Goal: Task Accomplishment & Management: Manage account settings

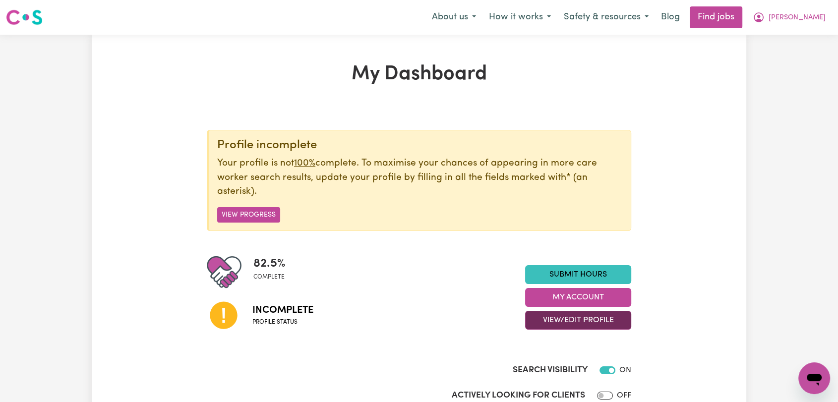
click at [570, 318] on button "View/Edit Profile" at bounding box center [578, 320] width 106 height 19
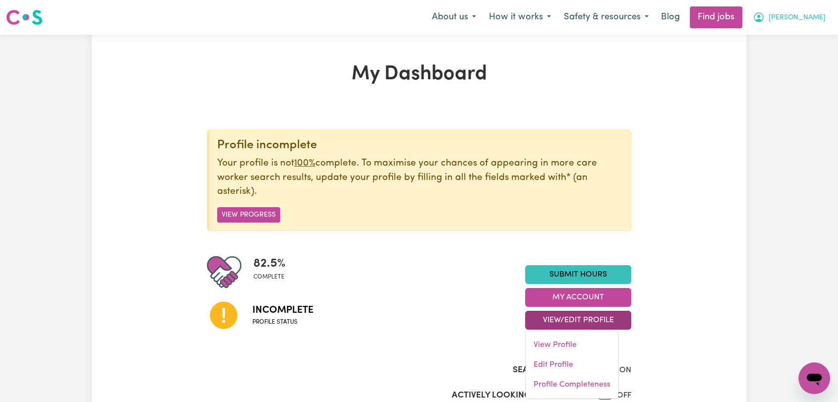
click at [802, 17] on span "[PERSON_NAME]" at bounding box center [797, 17] width 57 height 11
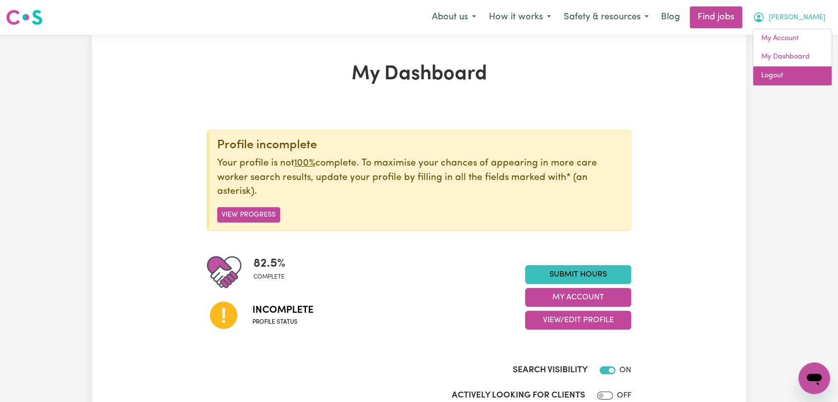
click at [784, 81] on link "Logout" at bounding box center [793, 75] width 78 height 19
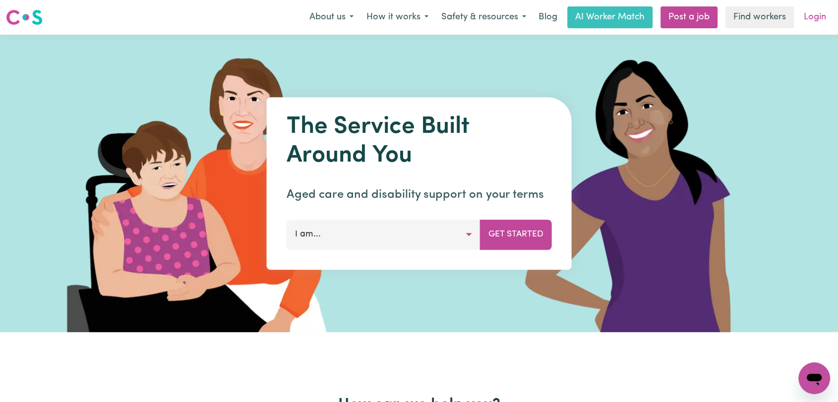
click at [818, 18] on link "Login" at bounding box center [815, 17] width 34 height 22
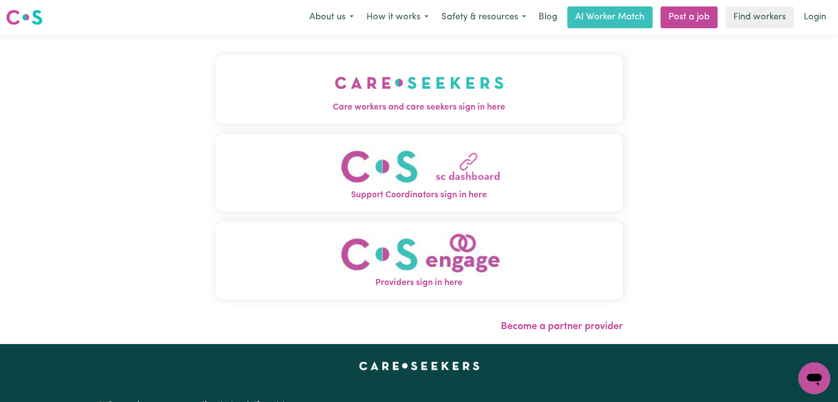
click at [457, 79] on img "Care workers and care seekers sign in here" at bounding box center [419, 82] width 169 height 37
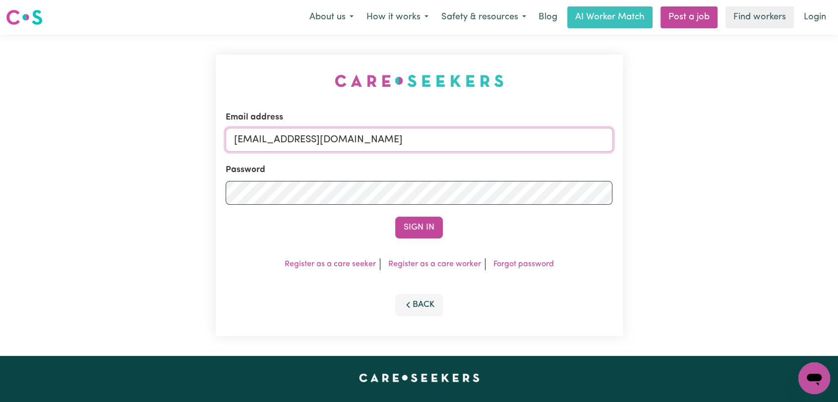
click at [481, 136] on input "[EMAIL_ADDRESS][DOMAIN_NAME]" at bounding box center [419, 140] width 387 height 24
drag, startPoint x: 288, startPoint y: 138, endPoint x: 423, endPoint y: 156, distance: 136.1
click at [423, 156] on form "Email address Superuser~[EMAIL_ADDRESS][DOMAIN_NAME] Password Sign In" at bounding box center [419, 175] width 387 height 128
drag, startPoint x: 285, startPoint y: 144, endPoint x: 460, endPoint y: 154, distance: 175.4
click at [460, 154] on form "Email address Superuser~[EMAIL_ADDRESS][DOMAIN_NAME] Password Sign In" at bounding box center [419, 175] width 387 height 128
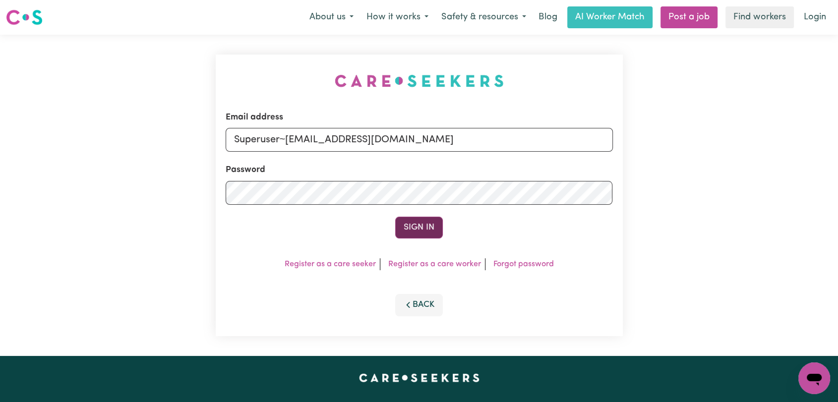
type input "Superuser~[EMAIL_ADDRESS][DOMAIN_NAME]"
click at [416, 228] on button "Sign In" at bounding box center [419, 228] width 48 height 22
